Goal: Information Seeking & Learning: Learn about a topic

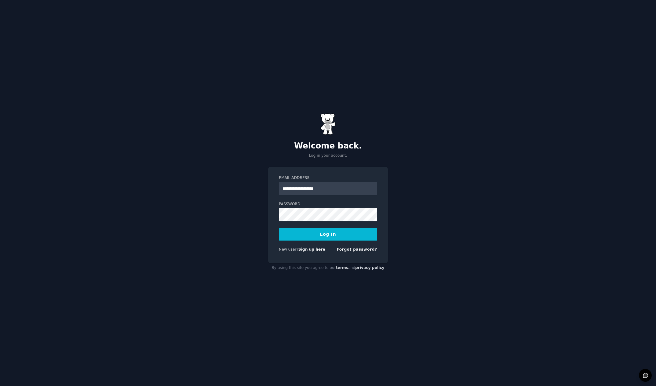
click at [340, 239] on button "Log In" at bounding box center [328, 234] width 98 height 13
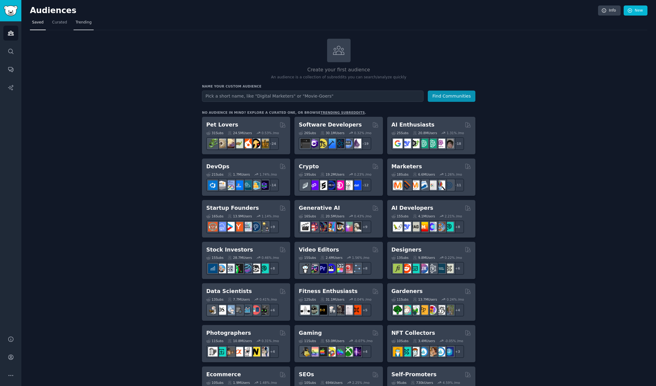
click at [80, 21] on span "Trending" at bounding box center [84, 22] width 16 height 5
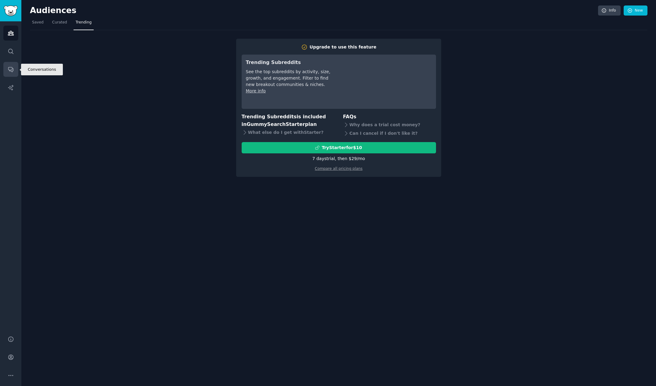
click at [8, 73] on link "Conversations" at bounding box center [10, 69] width 15 height 15
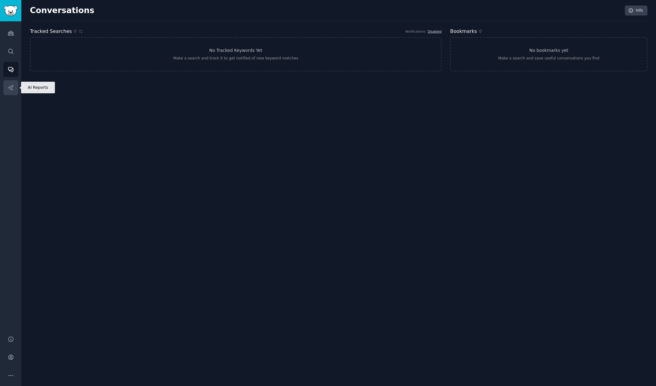
click at [9, 83] on link "AI Reports" at bounding box center [10, 87] width 15 height 15
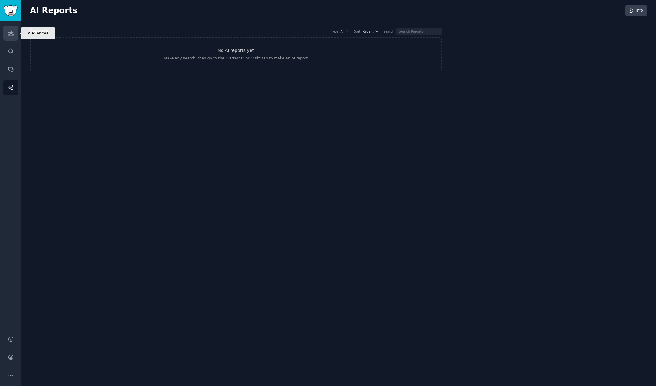
click at [14, 38] on link "Audiences" at bounding box center [10, 33] width 15 height 15
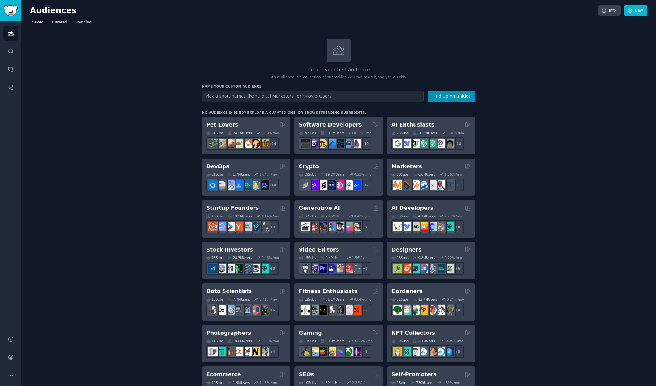
click at [55, 23] on span "Curated" at bounding box center [59, 22] width 15 height 5
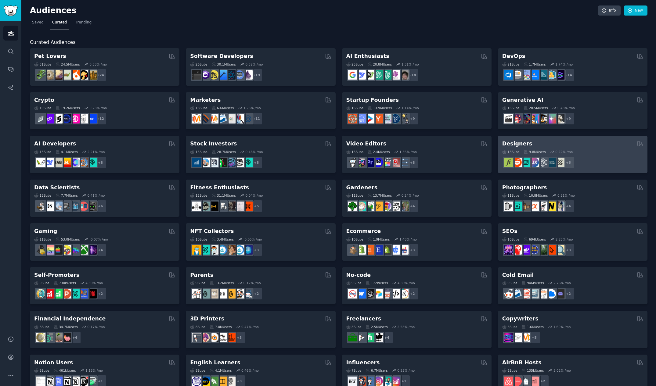
click at [561, 144] on div "Designers" at bounding box center [572, 144] width 141 height 8
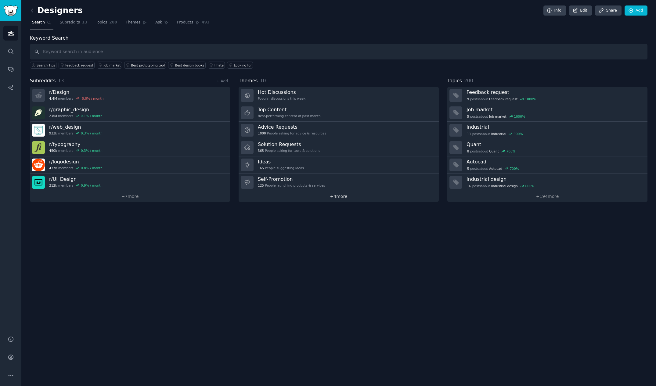
click at [343, 195] on link "+ 4 more" at bounding box center [338, 196] width 200 height 11
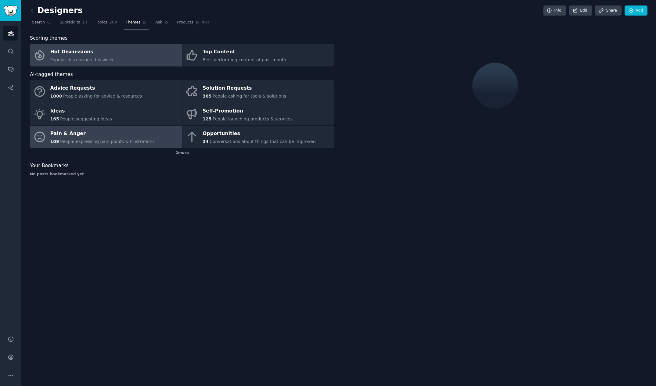
click at [71, 137] on div "Pain & Anger" at bounding box center [102, 134] width 104 height 10
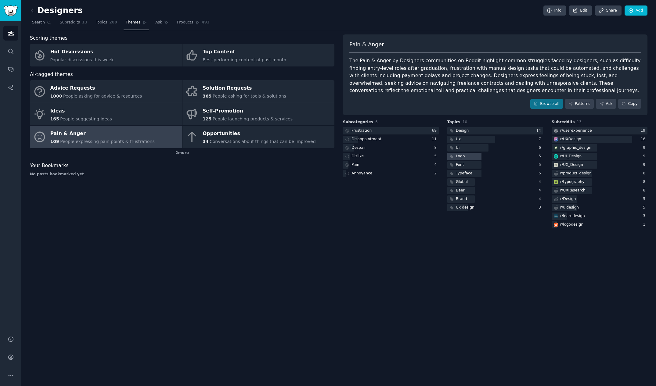
click at [466, 157] on div at bounding box center [464, 157] width 34 height 8
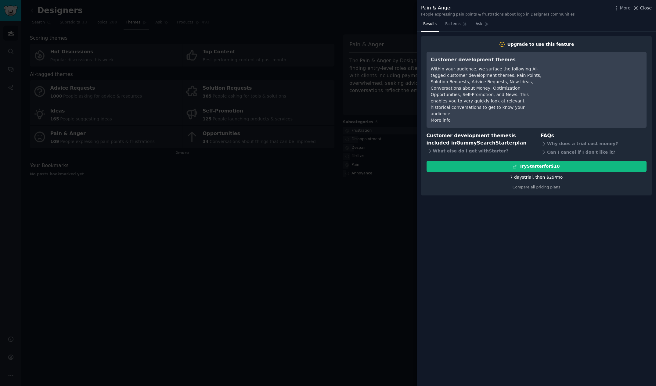
click at [648, 6] on span "Close" at bounding box center [646, 8] width 12 height 6
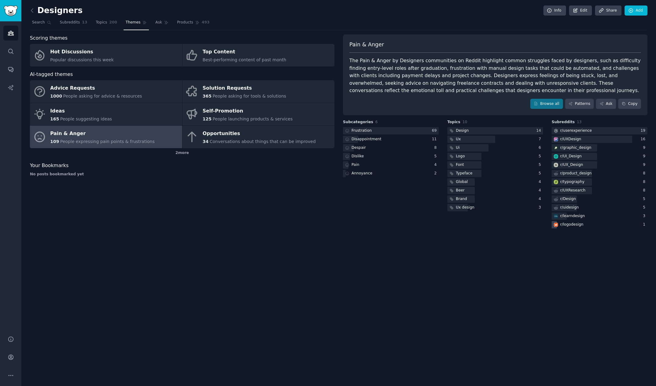
click at [569, 223] on div "r/ logodesign" at bounding box center [571, 224] width 23 height 5
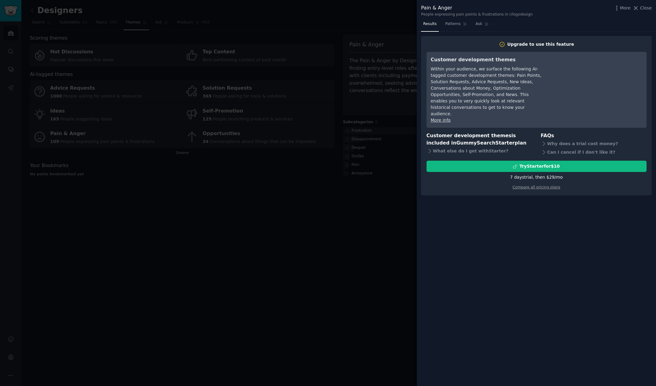
click at [253, 202] on div at bounding box center [328, 193] width 656 height 386
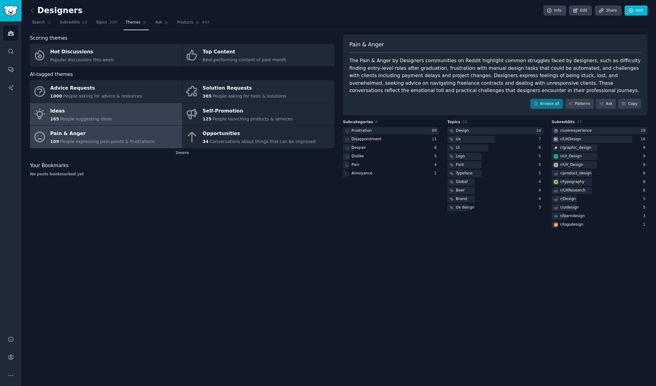
click at [97, 109] on div "Ideas" at bounding box center [81, 111] width 62 height 10
